Goal: Find specific page/section: Find specific page/section

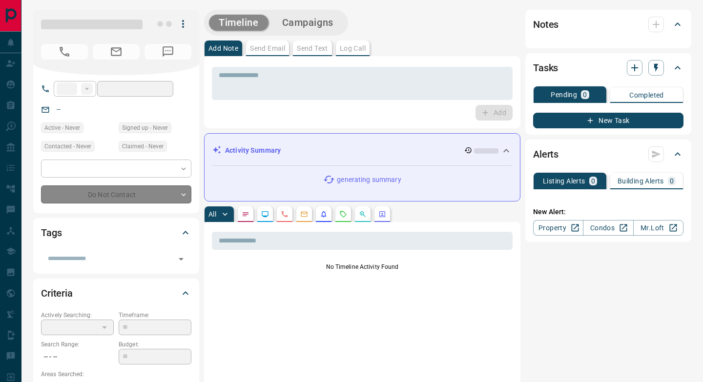
type input "**"
type input "**********"
type input "*"
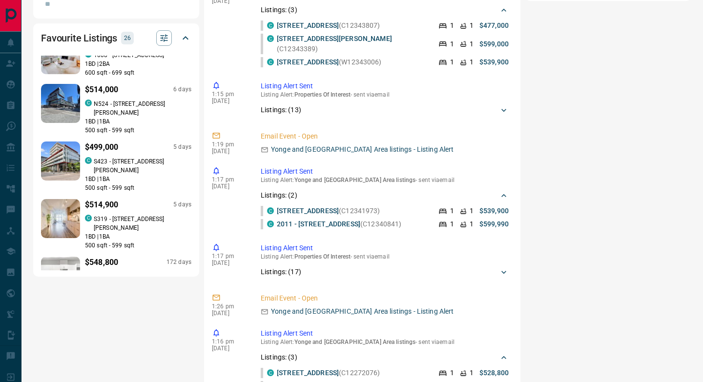
scroll to position [261, 0]
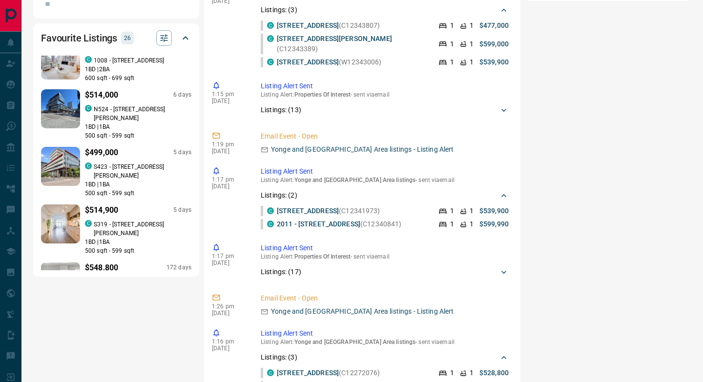
click at [129, 238] on p "1 BD | 1 BA" at bounding box center [138, 242] width 106 height 9
click at [120, 163] on p "S423 - [STREET_ADDRESS][PERSON_NAME]" at bounding box center [143, 172] width 98 height 18
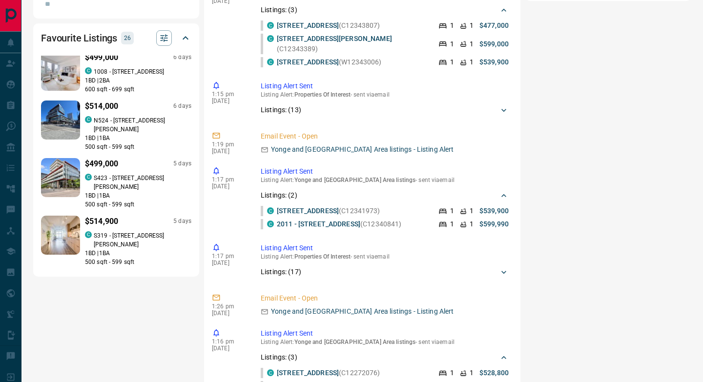
scroll to position [237, 0]
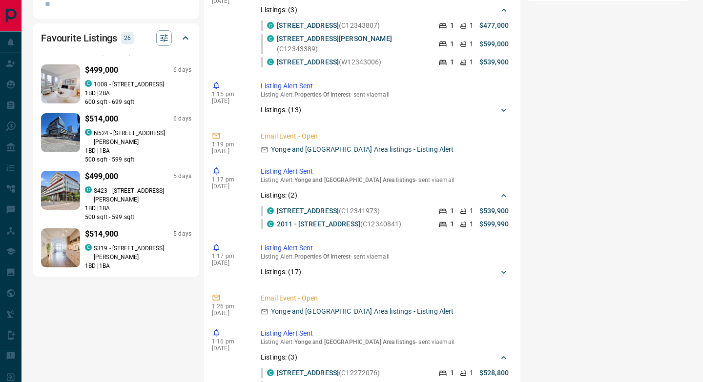
click at [118, 129] on p "N524 - [STREET_ADDRESS][PERSON_NAME]" at bounding box center [143, 138] width 98 height 18
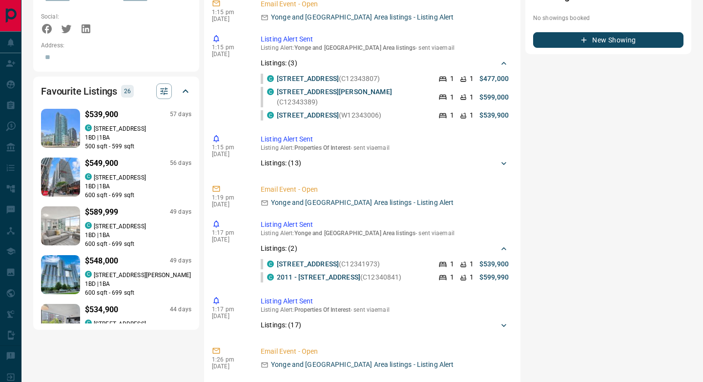
scroll to position [722, 0]
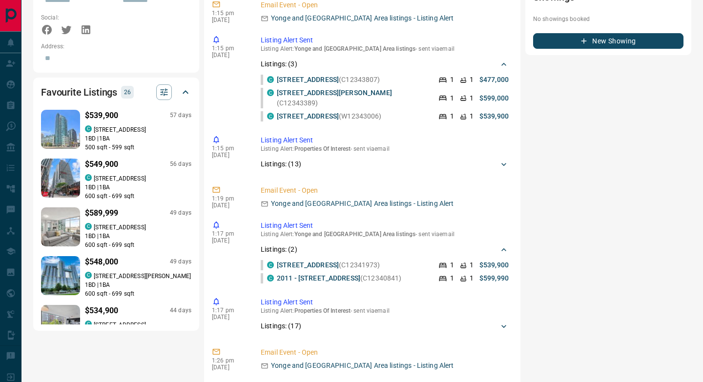
click at [124, 223] on p "[STREET_ADDRESS]" at bounding box center [120, 227] width 52 height 9
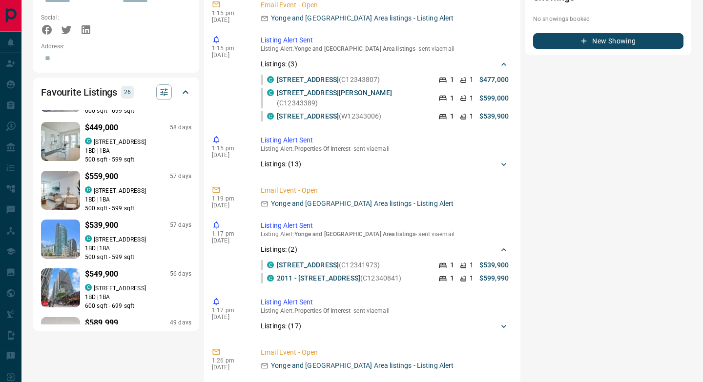
scroll to position [943, 0]
click at [123, 188] on p "[STREET_ADDRESS]" at bounding box center [120, 192] width 52 height 9
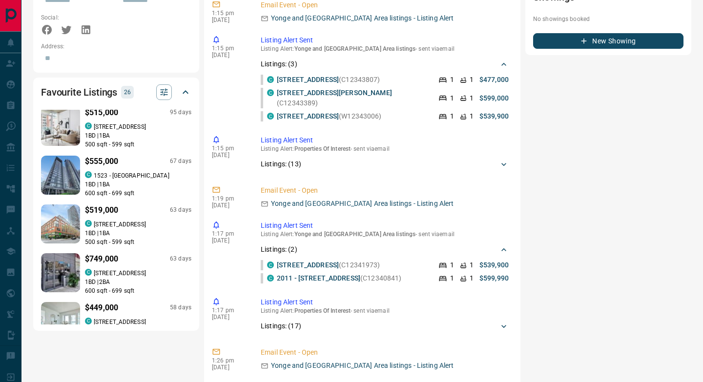
scroll to position [722, 0]
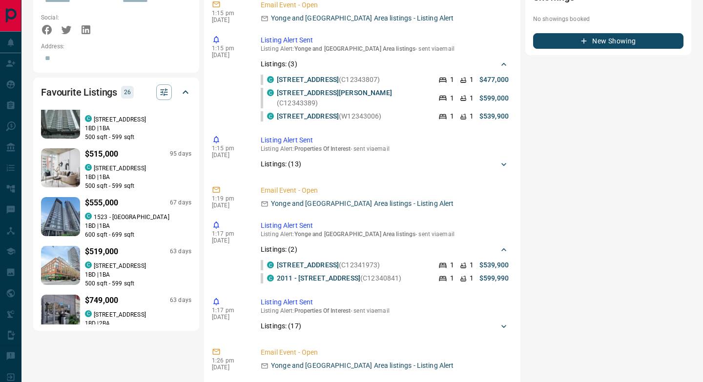
click at [124, 262] on p "[STREET_ADDRESS]" at bounding box center [120, 266] width 52 height 9
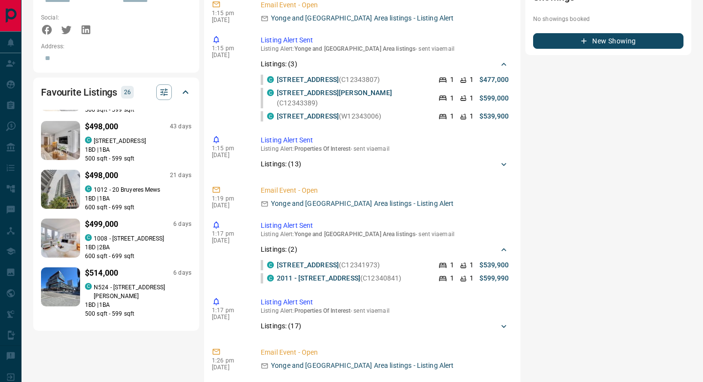
scroll to position [135, 0]
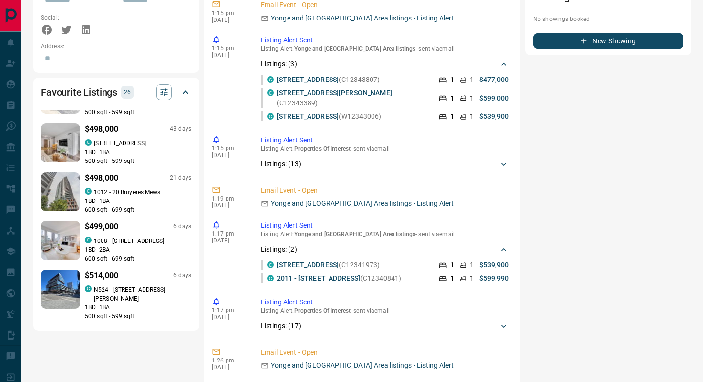
click at [136, 188] on p "1012 - 20 Bruyeres Mews" at bounding box center [127, 192] width 67 height 9
